Goal: Task Accomplishment & Management: Manage account settings

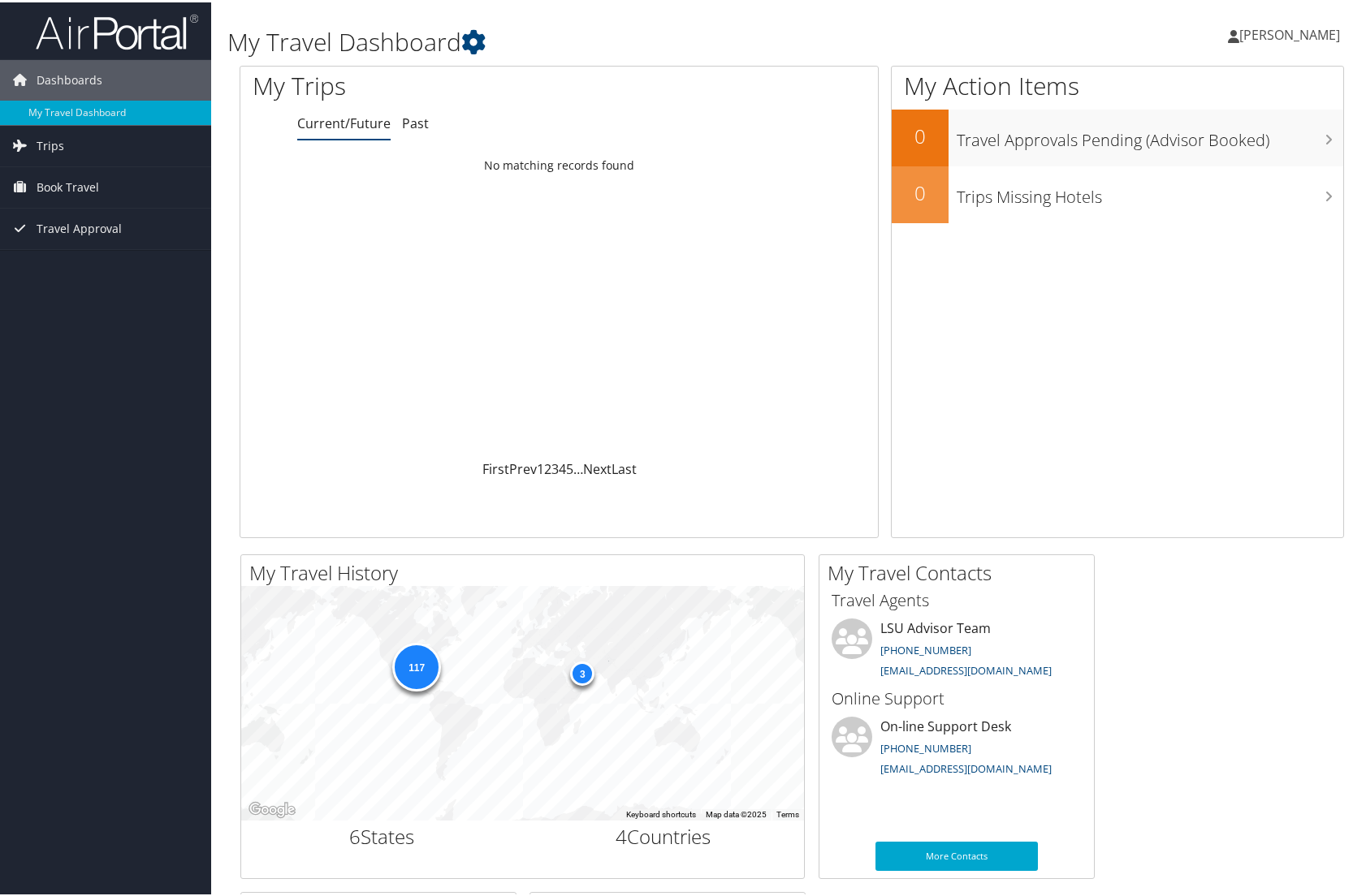
click at [1288, 25] on span "[PERSON_NAME]" at bounding box center [1290, 32] width 101 height 18
click at [1206, 149] on link "View Travel Profile" at bounding box center [1247, 144] width 181 height 28
click at [475, 42] on icon at bounding box center [473, 39] width 24 height 24
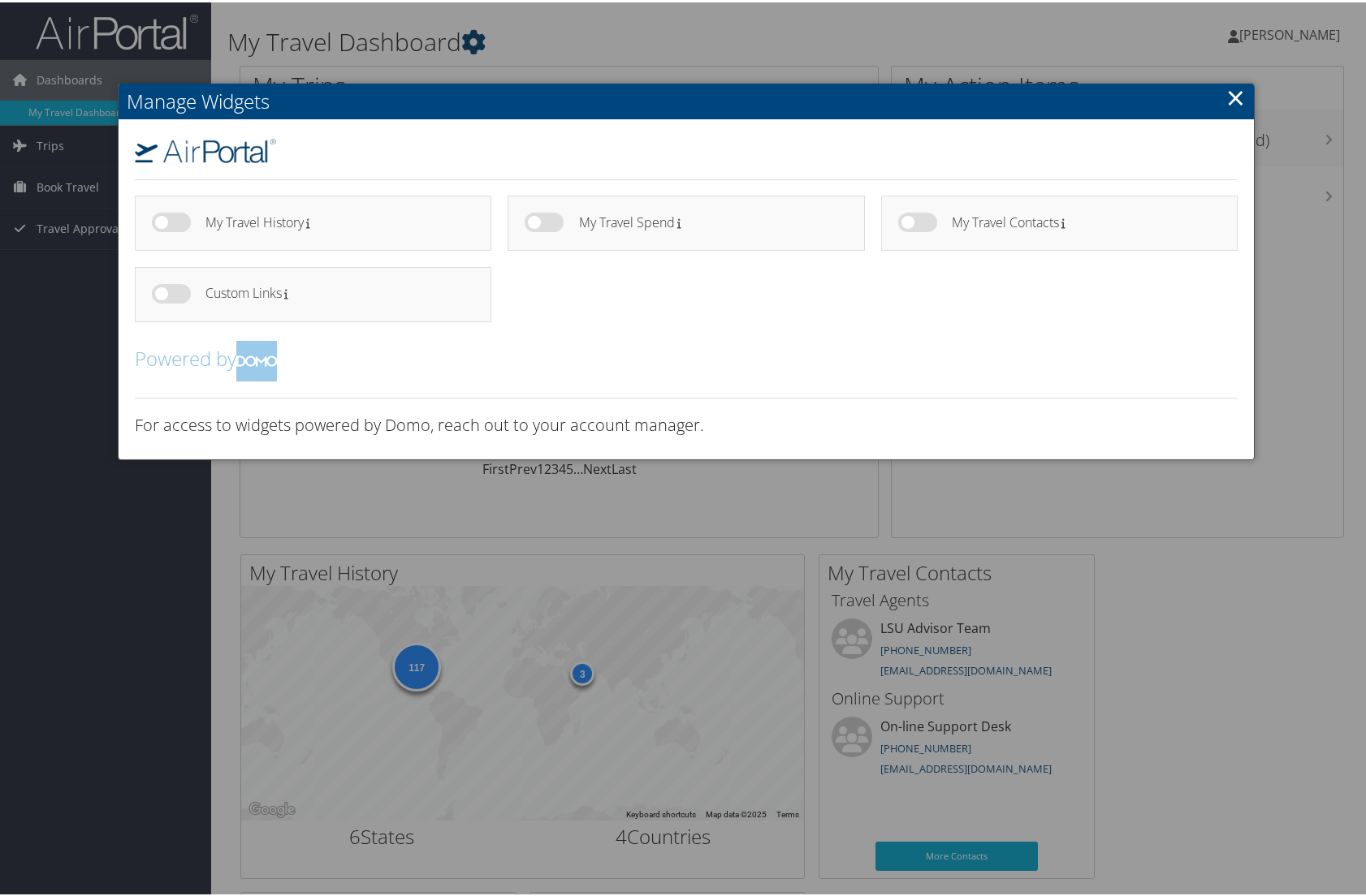
click at [475, 42] on div at bounding box center [686, 448] width 1373 height 896
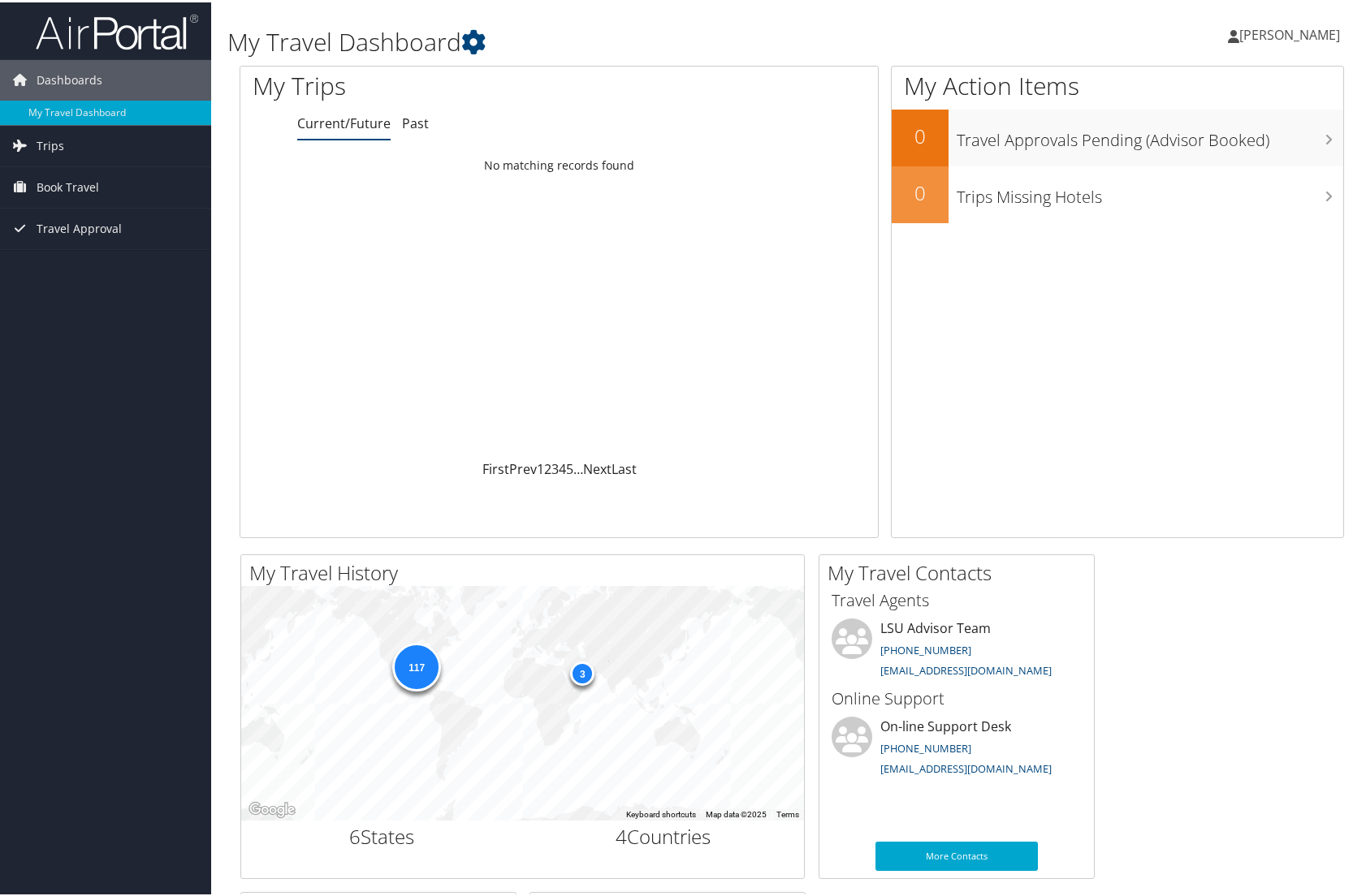
click at [1270, 30] on span "[PERSON_NAME]" at bounding box center [1290, 32] width 101 height 18
click at [1194, 85] on link "My Settings" at bounding box center [1247, 89] width 181 height 28
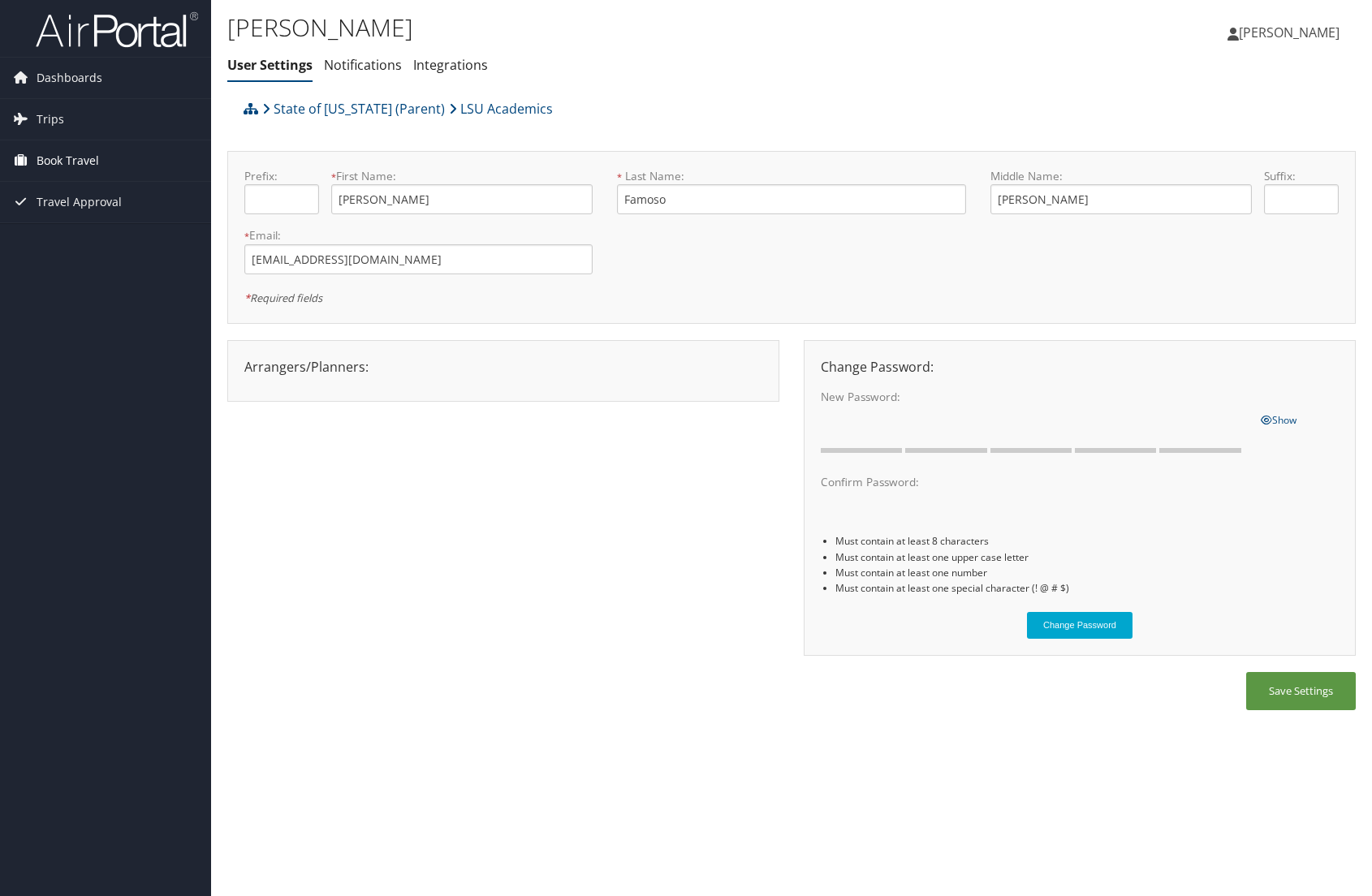
click at [50, 158] on span "Book Travel" at bounding box center [68, 160] width 63 height 41
click at [78, 212] on link "Book/Manage Online Trips" at bounding box center [105, 217] width 211 height 24
click at [327, 106] on link "State of Louisiana (Parent)" at bounding box center [353, 109] width 183 height 33
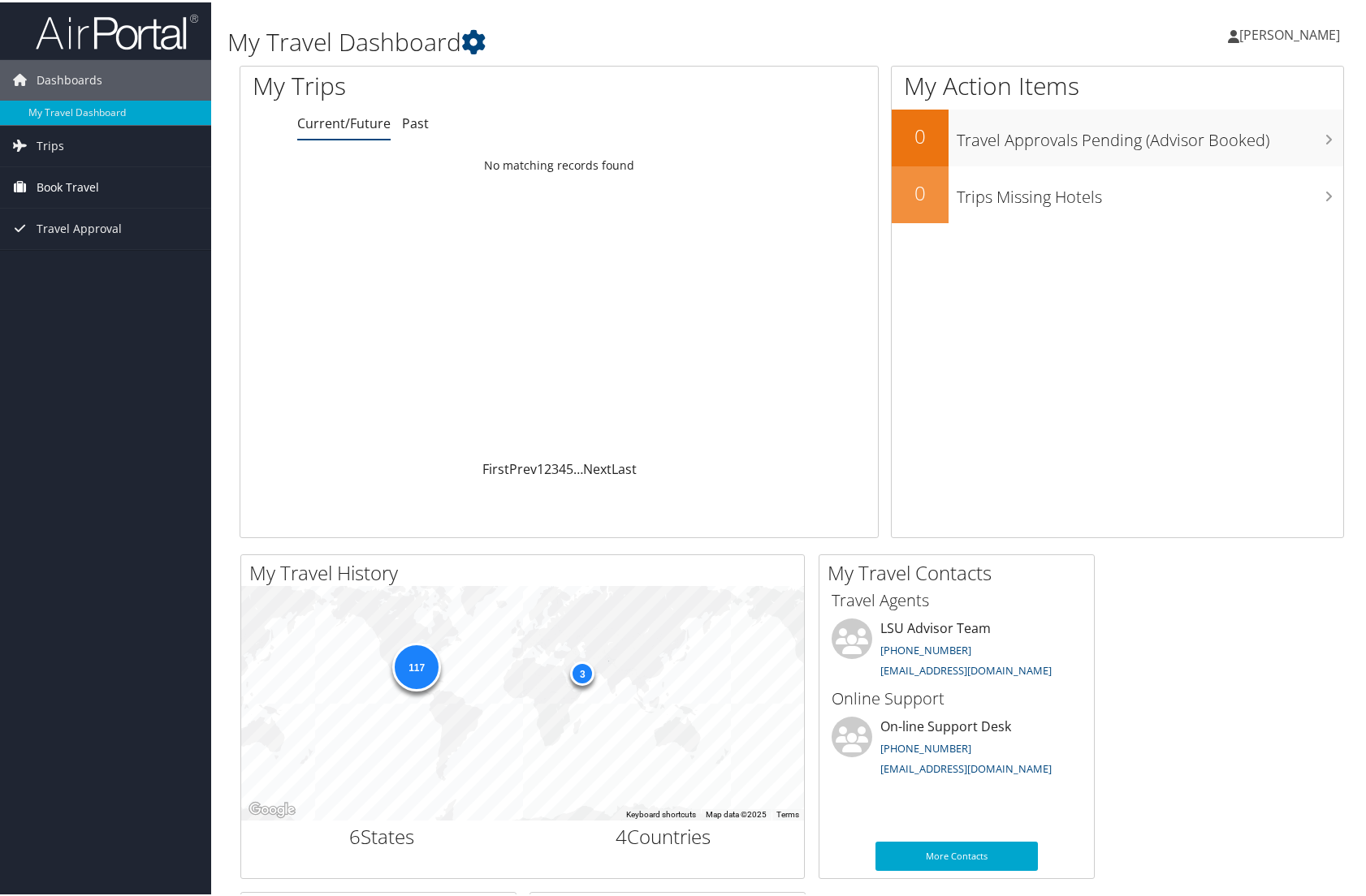
click at [81, 179] on span "Book Travel" at bounding box center [68, 185] width 63 height 41
click at [73, 143] on link "Trips" at bounding box center [105, 144] width 211 height 41
click at [69, 72] on span "Dashboards" at bounding box center [69, 78] width 66 height 41
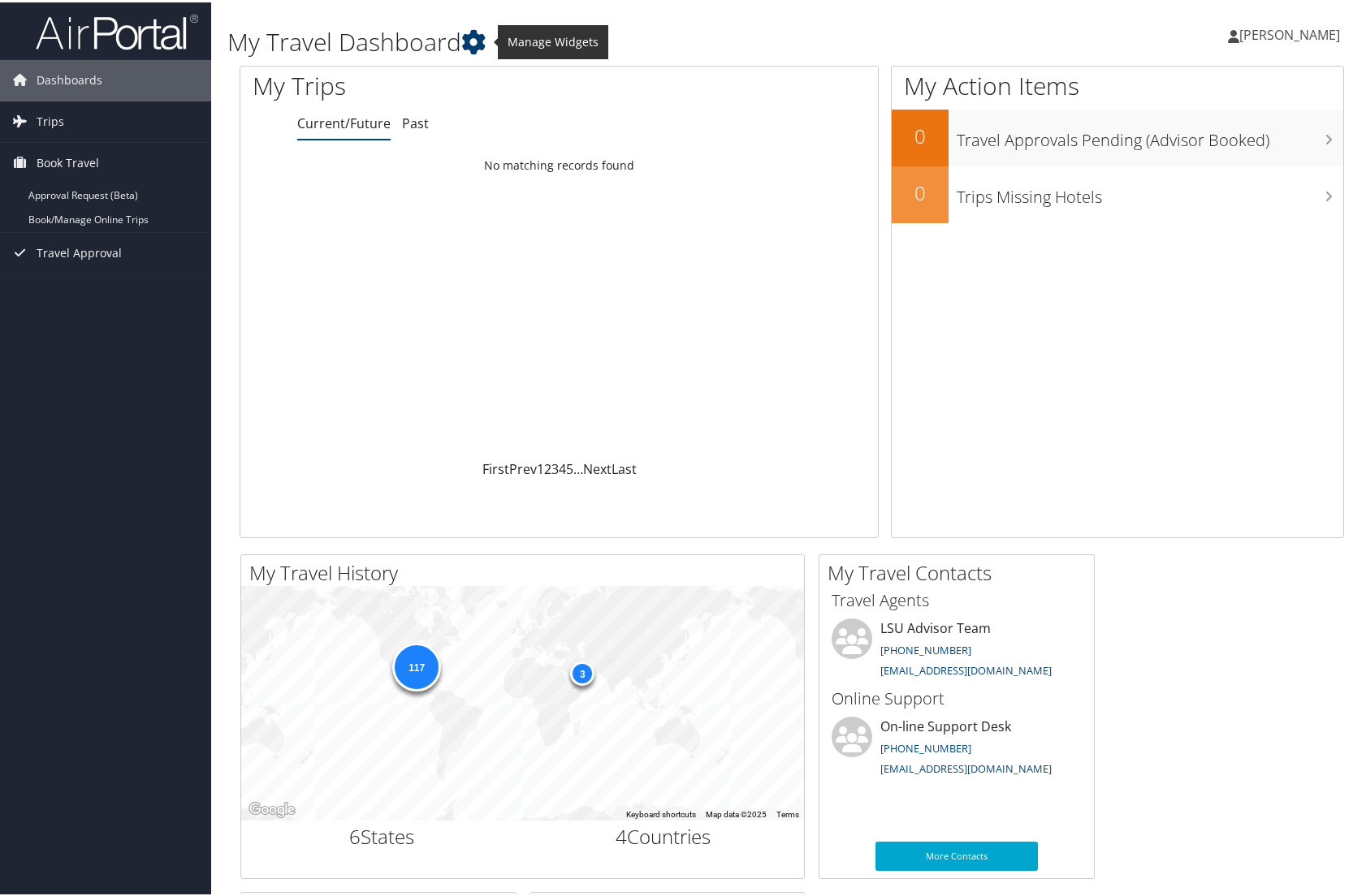
click at [474, 40] on icon at bounding box center [473, 39] width 24 height 24
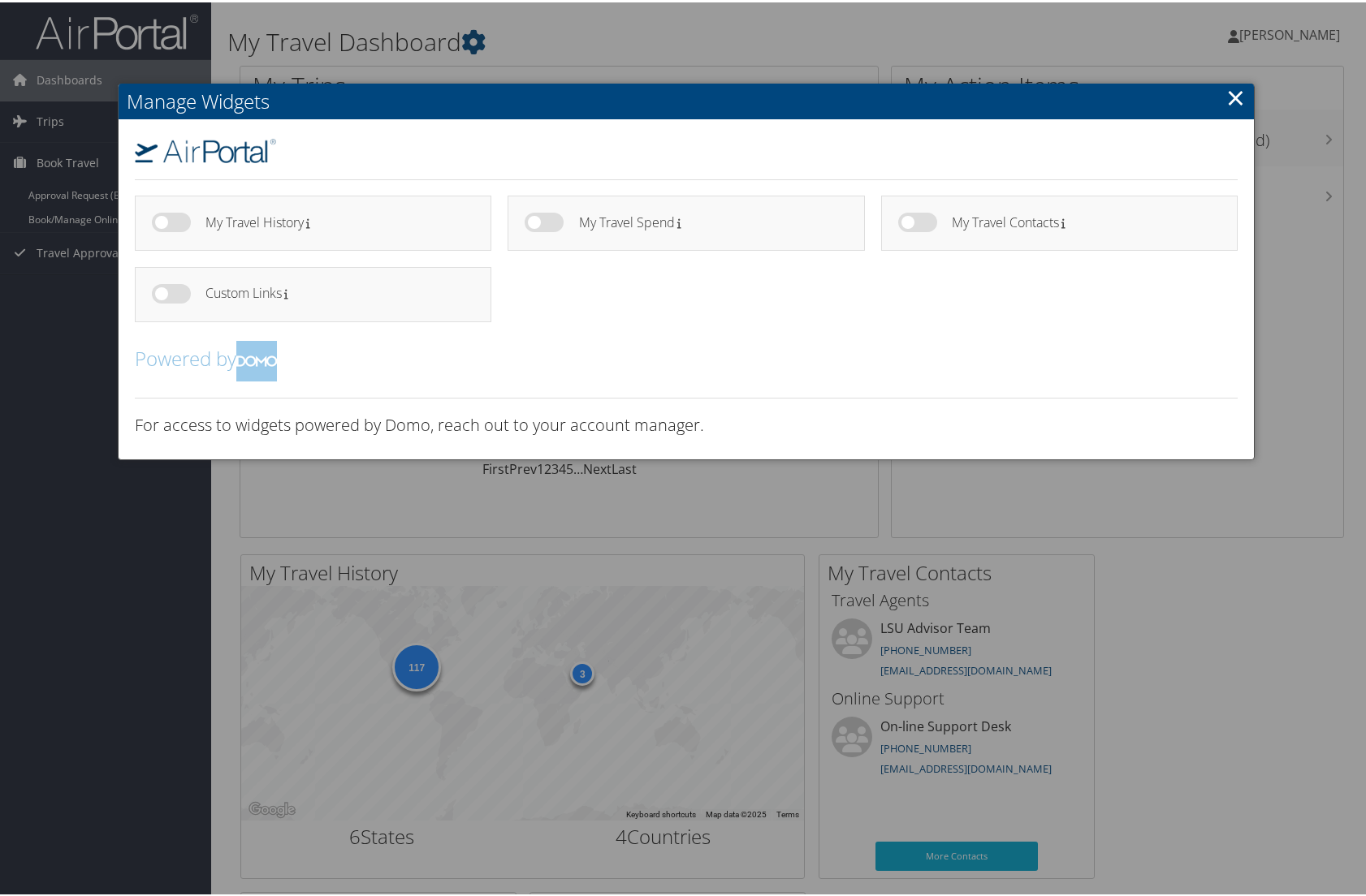
click at [1231, 102] on link "×" at bounding box center [1236, 94] width 18 height 33
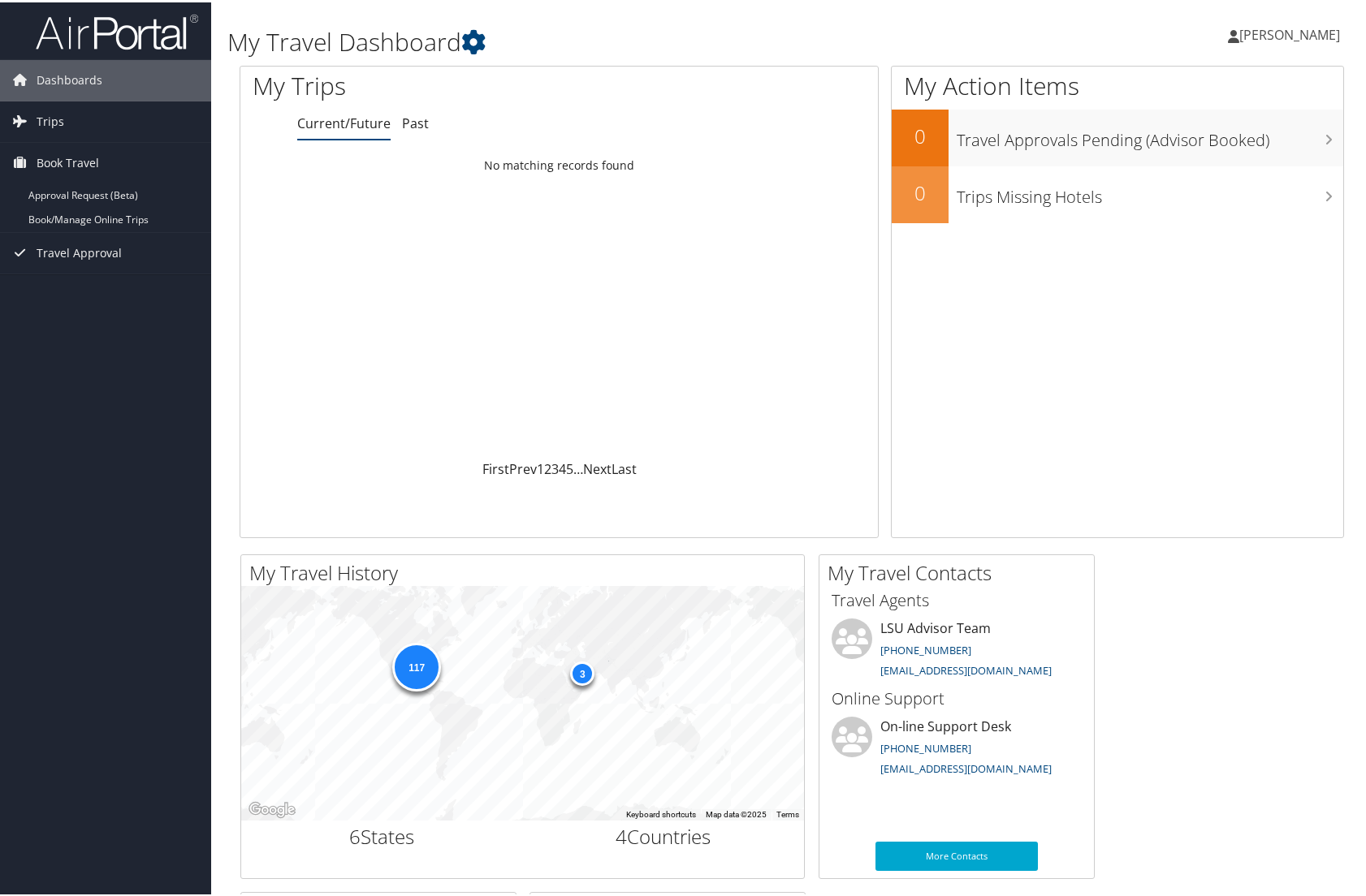
click at [1286, 31] on span "[PERSON_NAME]" at bounding box center [1290, 32] width 101 height 18
click at [1212, 92] on link "My Settings" at bounding box center [1247, 89] width 181 height 28
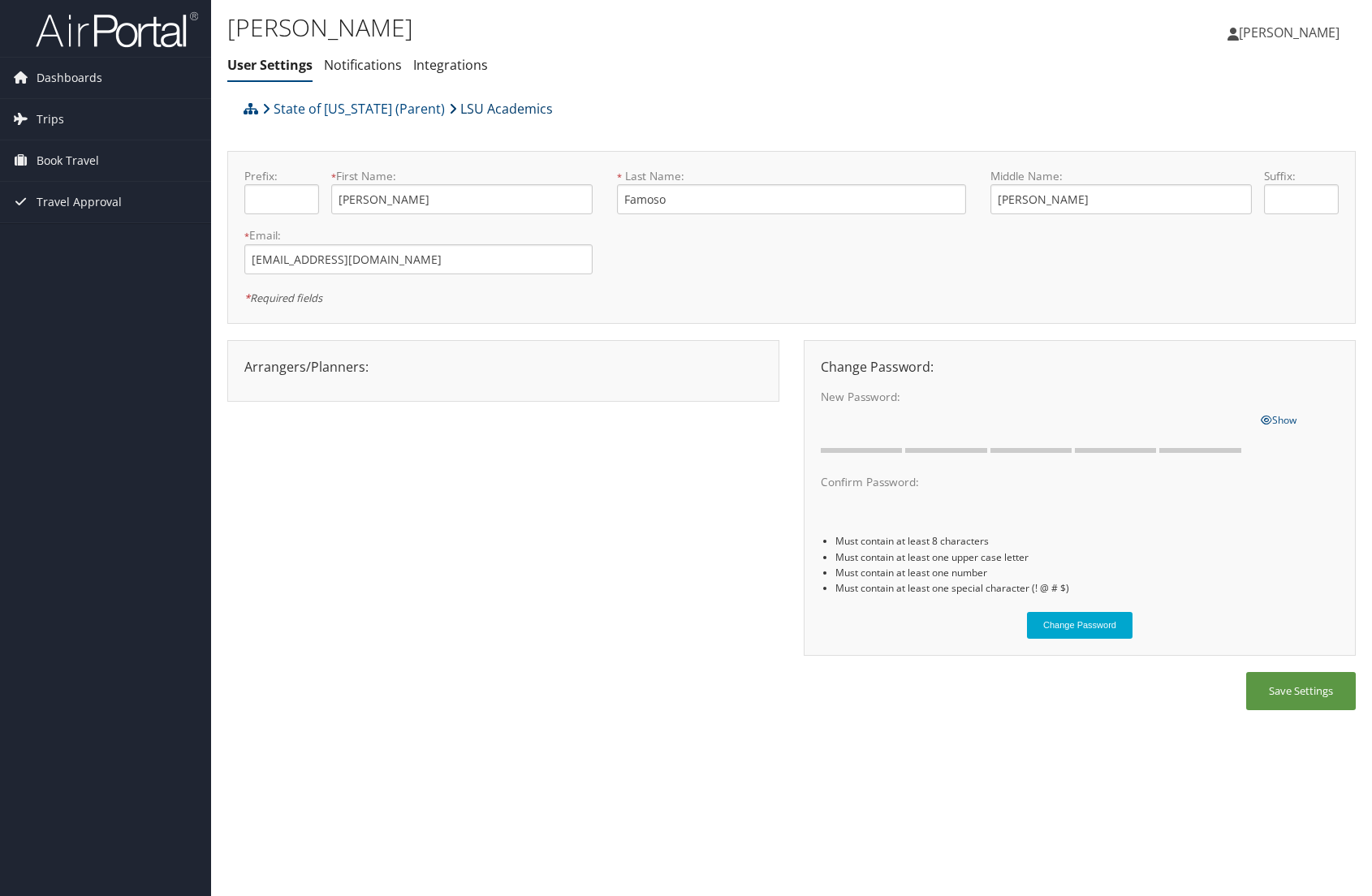
click at [465, 102] on link "LSU Academics" at bounding box center [501, 109] width 104 height 33
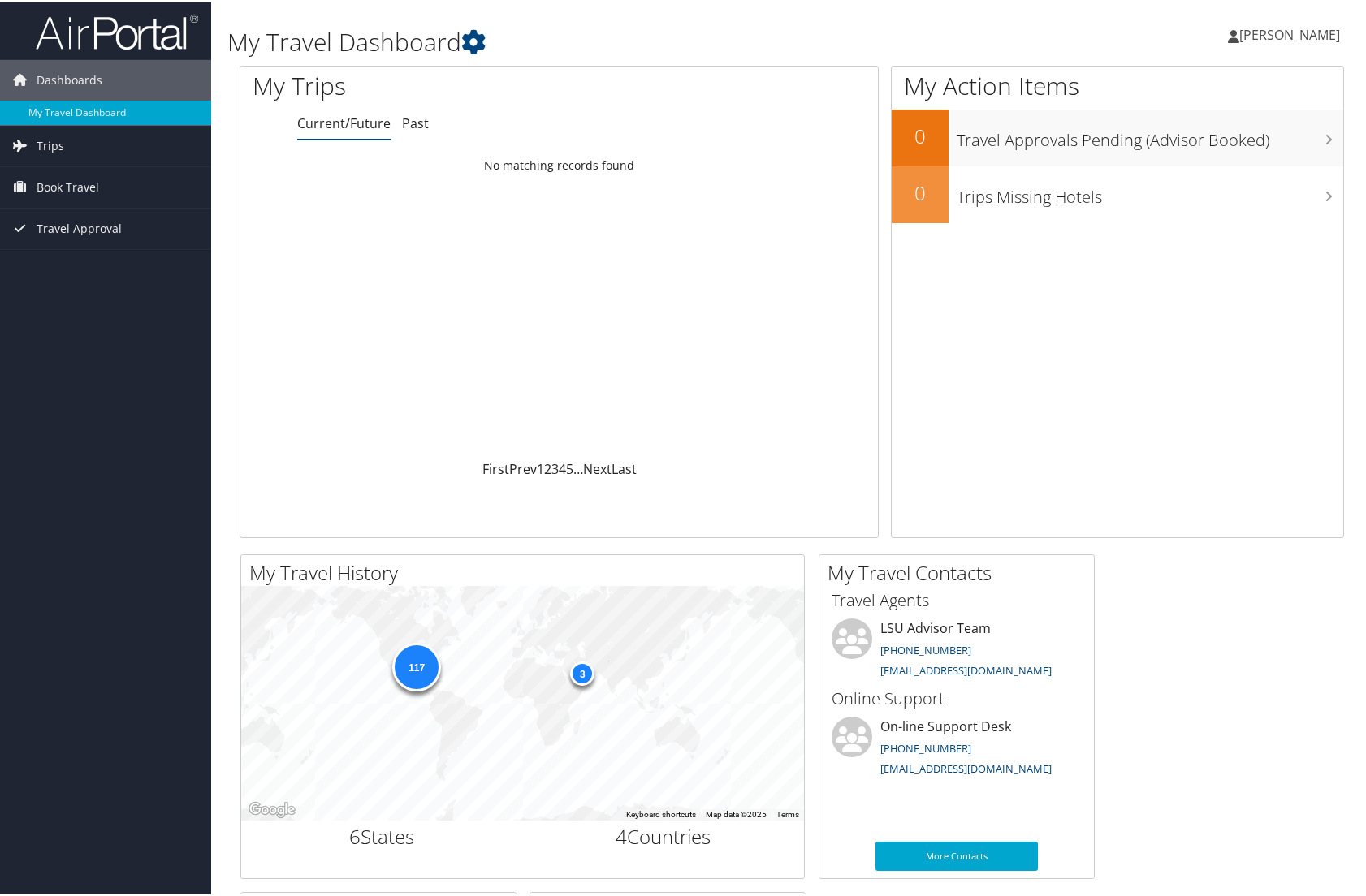
click at [1281, 35] on span "[PERSON_NAME]" at bounding box center [1290, 32] width 101 height 18
click at [1230, 139] on link "View Travel Profile" at bounding box center [1247, 144] width 181 height 28
